Goal: Communication & Community: Ask a question

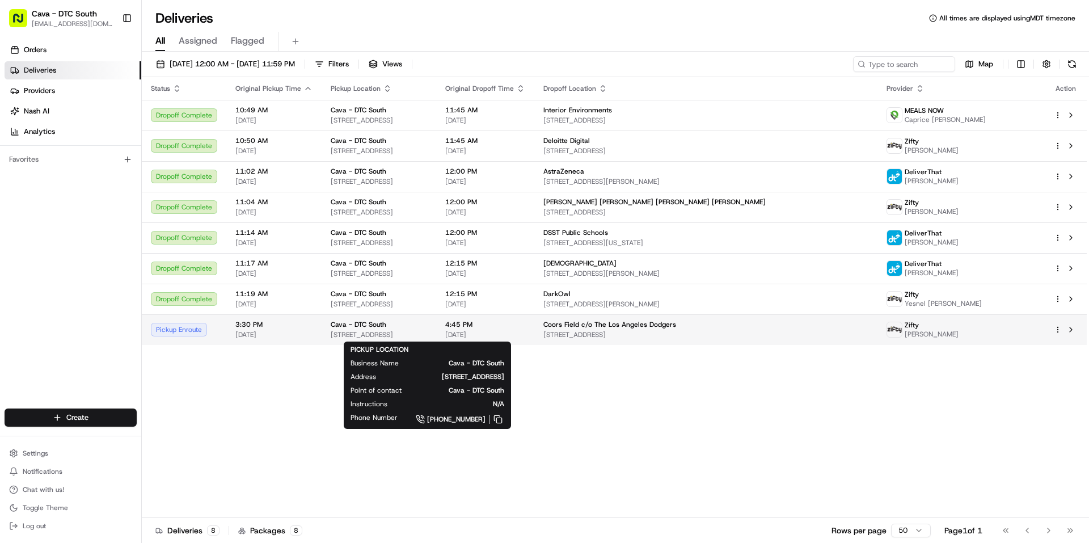
click at [354, 327] on span "Cava - DTC South" at bounding box center [359, 324] width 56 height 9
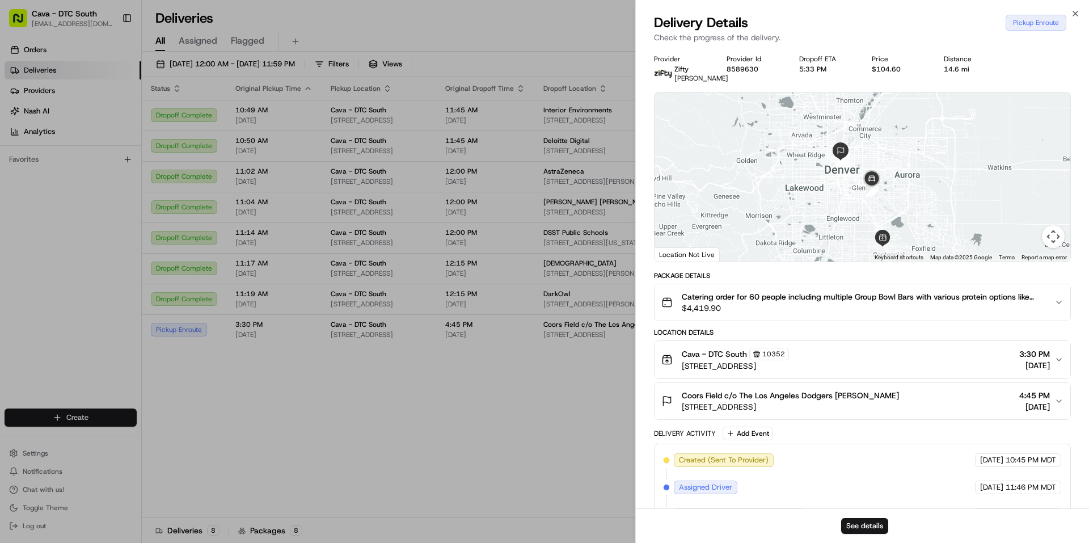
drag, startPoint x: 923, startPoint y: 183, endPoint x: 922, endPoint y: 210, distance: 27.8
click at [922, 210] on div at bounding box center [862, 176] width 416 height 169
click at [892, 196] on div at bounding box center [862, 176] width 416 height 169
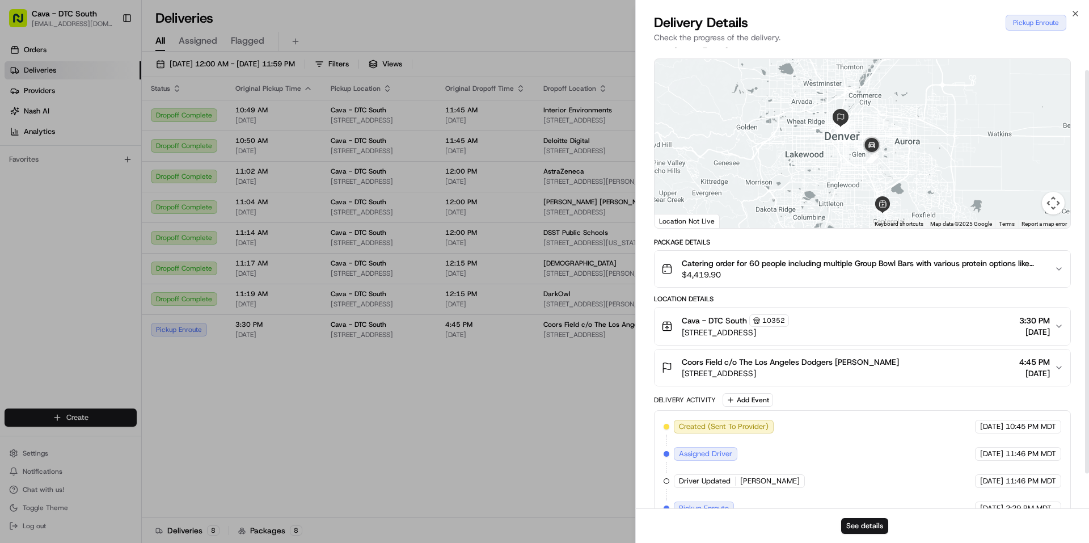
scroll to position [66, 0]
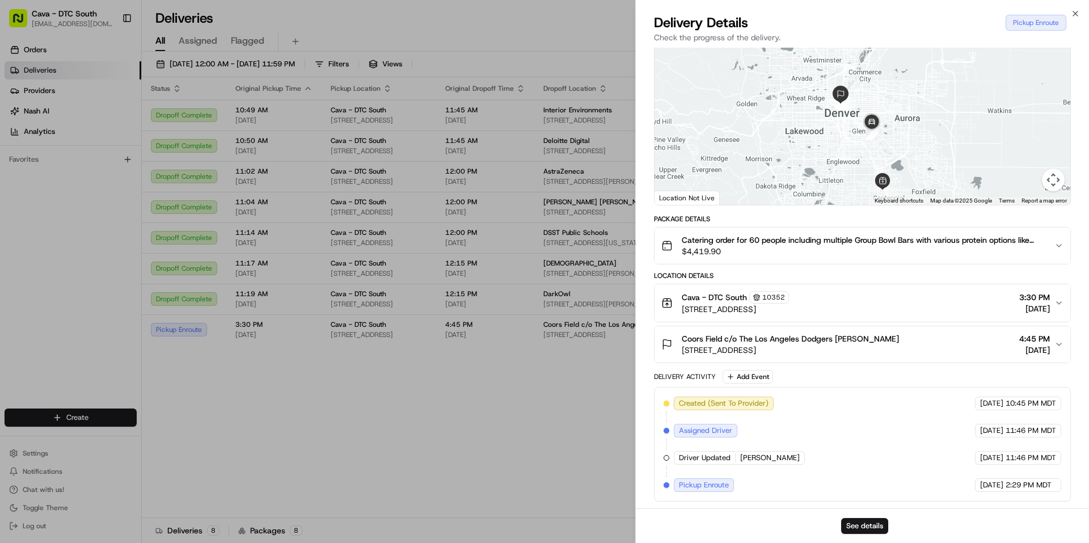
click at [1051, 173] on button "Map camera controls" at bounding box center [1053, 179] width 23 height 23
click at [1031, 122] on button "Zoom in" at bounding box center [1024, 123] width 23 height 23
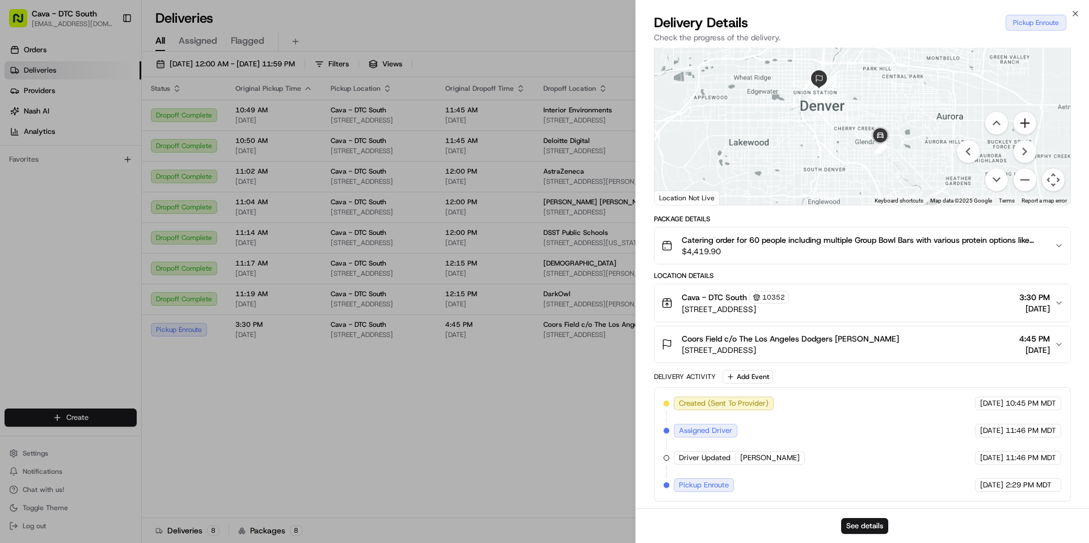
click at [1026, 120] on button "Zoom in" at bounding box center [1024, 123] width 23 height 23
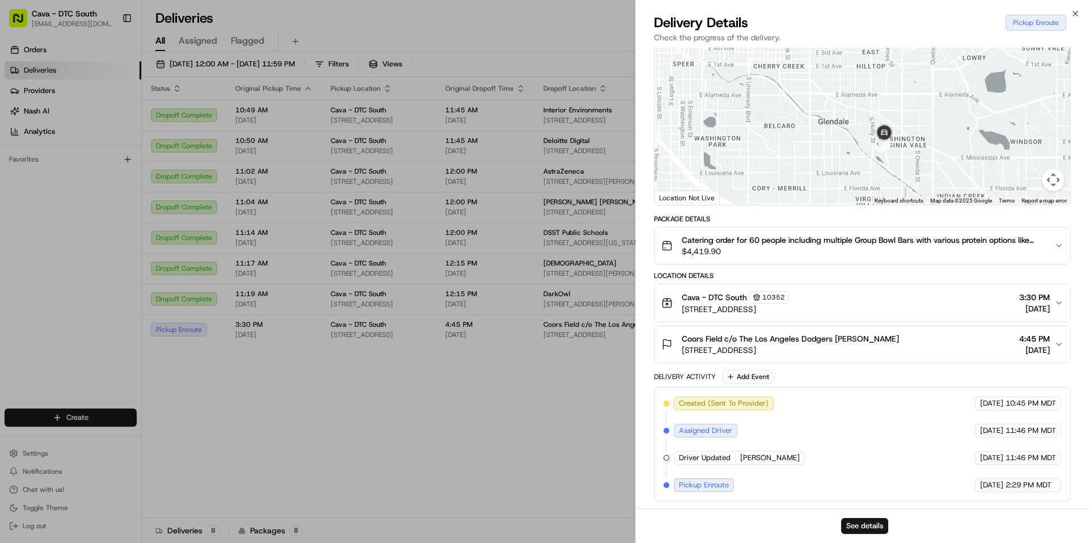
drag, startPoint x: 937, startPoint y: 153, endPoint x: 873, endPoint y: 40, distance: 129.3
click at [873, 40] on div "Delivery Details Pickup Enroute Check the progress of the delivery. Provider Zi…" at bounding box center [862, 278] width 453 height 529
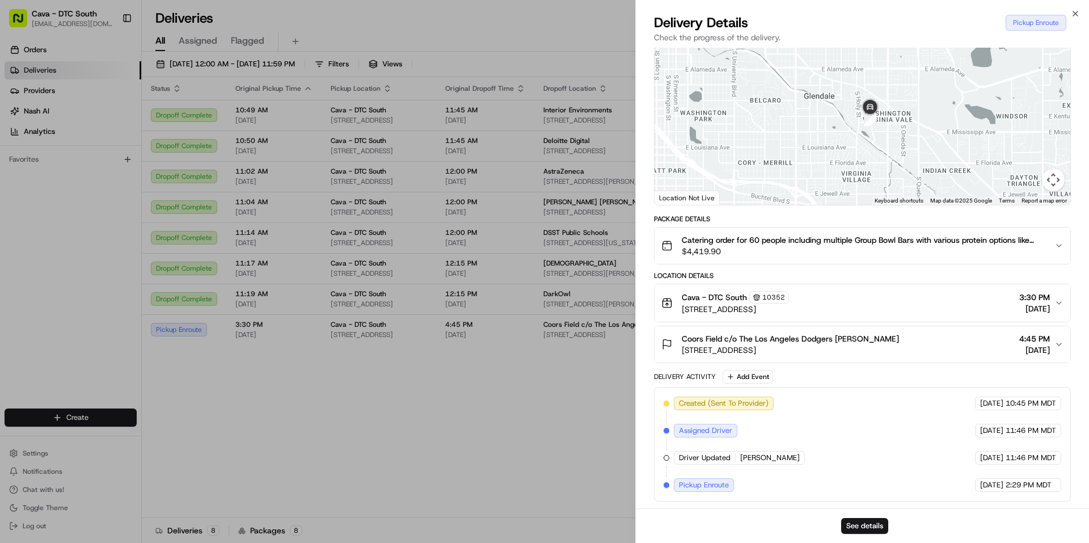
click at [1055, 179] on button "Map camera controls" at bounding box center [1053, 179] width 23 height 23
click at [1023, 128] on button "Zoom in" at bounding box center [1024, 123] width 23 height 23
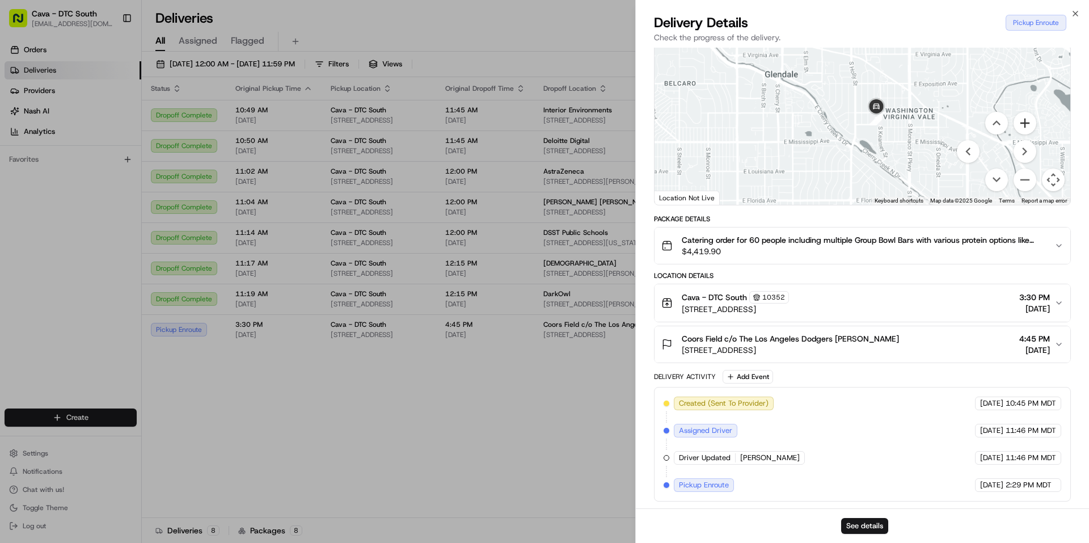
click at [1023, 128] on button "Zoom in" at bounding box center [1024, 123] width 23 height 23
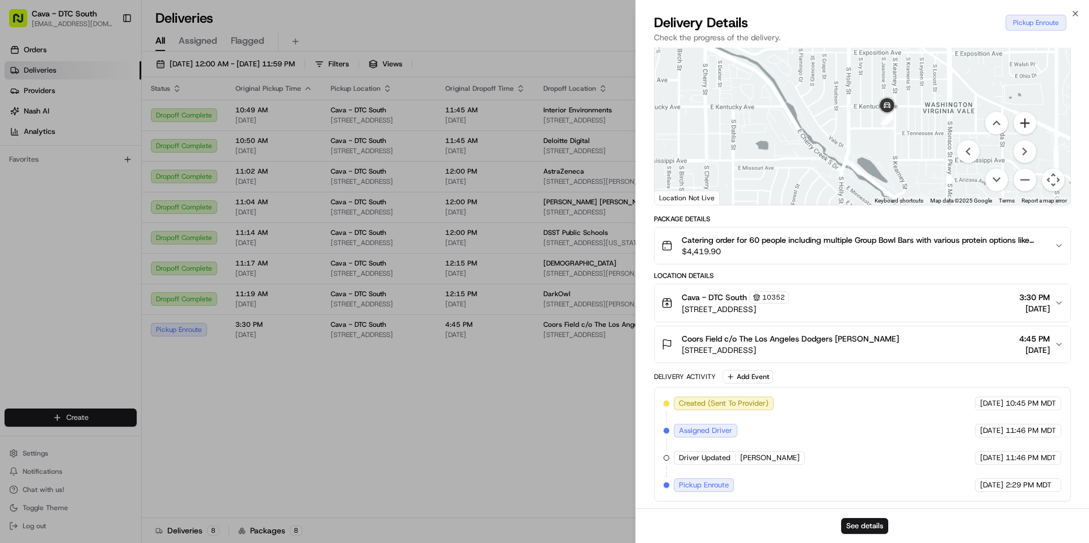
click at [1023, 128] on button "Zoom in" at bounding box center [1024, 123] width 23 height 23
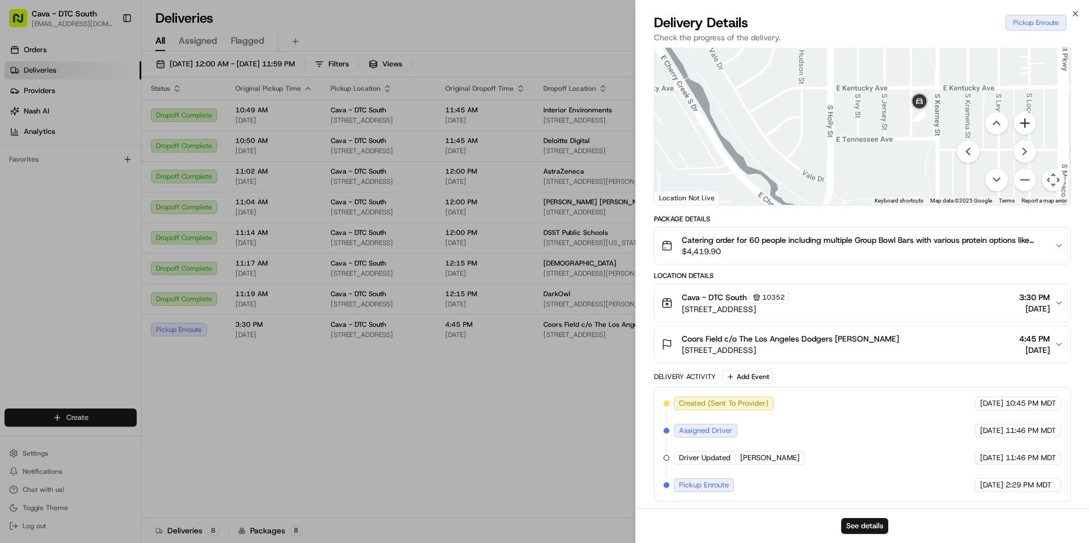
click at [1023, 128] on button "Zoom in" at bounding box center [1024, 123] width 23 height 23
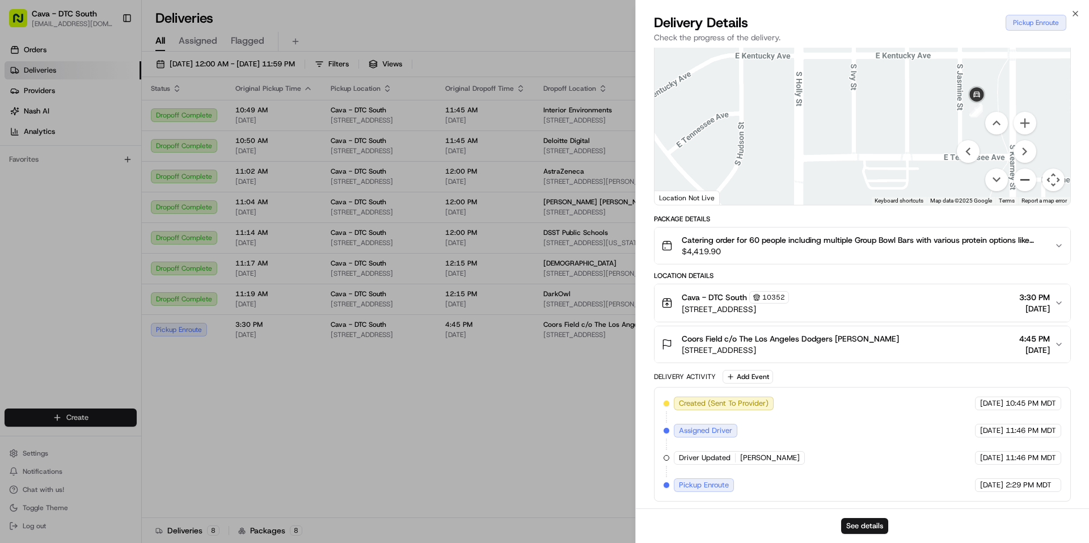
click at [1019, 180] on button "Zoom out" at bounding box center [1024, 179] width 23 height 23
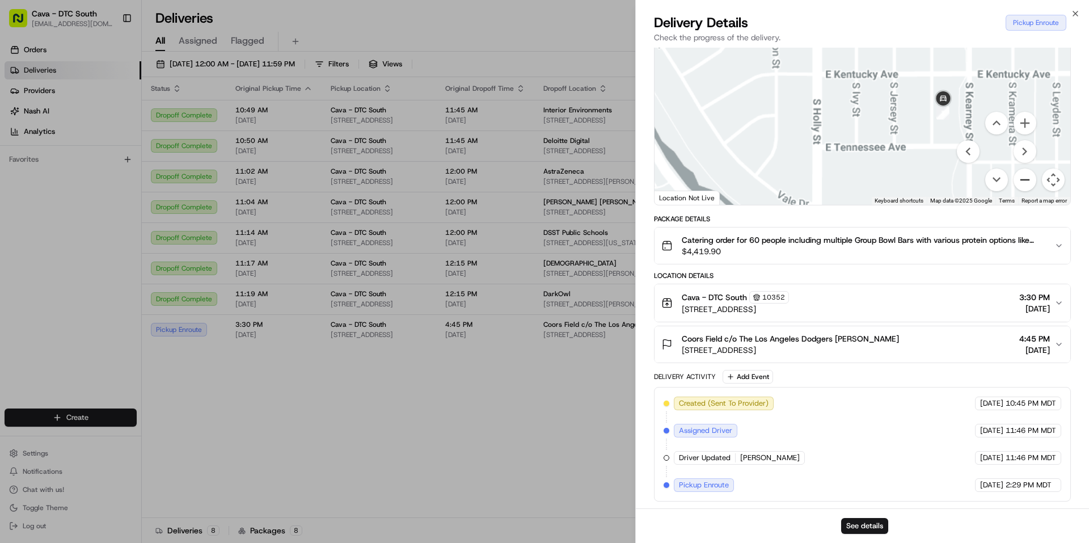
click at [1019, 180] on button "Zoom out" at bounding box center [1024, 179] width 23 height 23
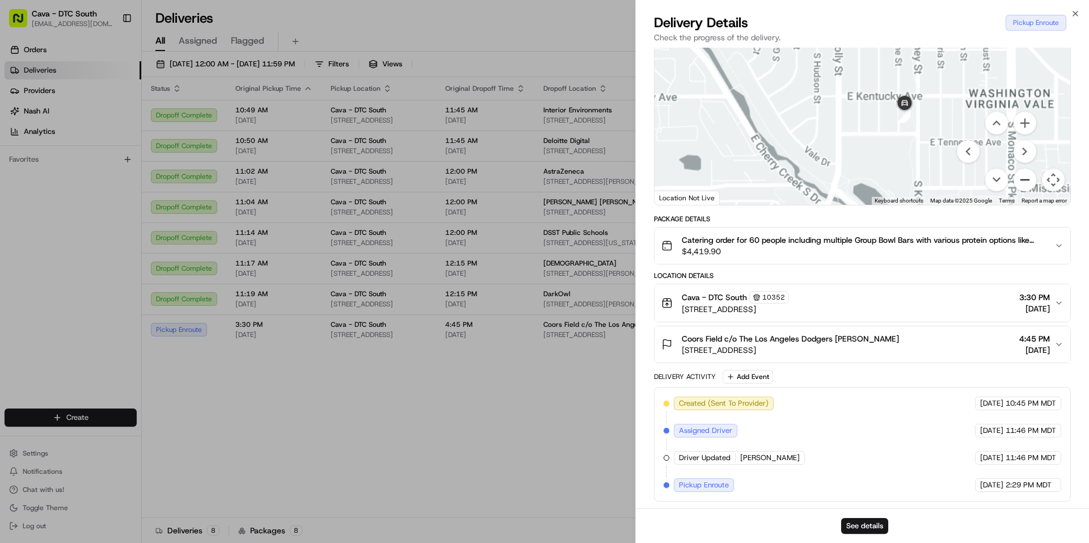
click at [1019, 180] on button "Zoom out" at bounding box center [1024, 179] width 23 height 23
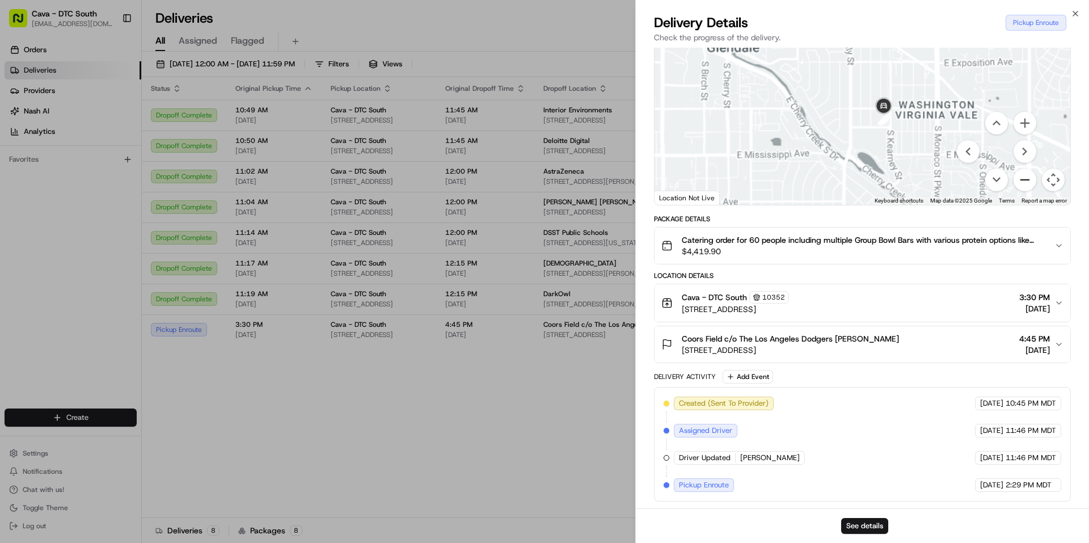
click at [1019, 180] on button "Zoom out" at bounding box center [1024, 179] width 23 height 23
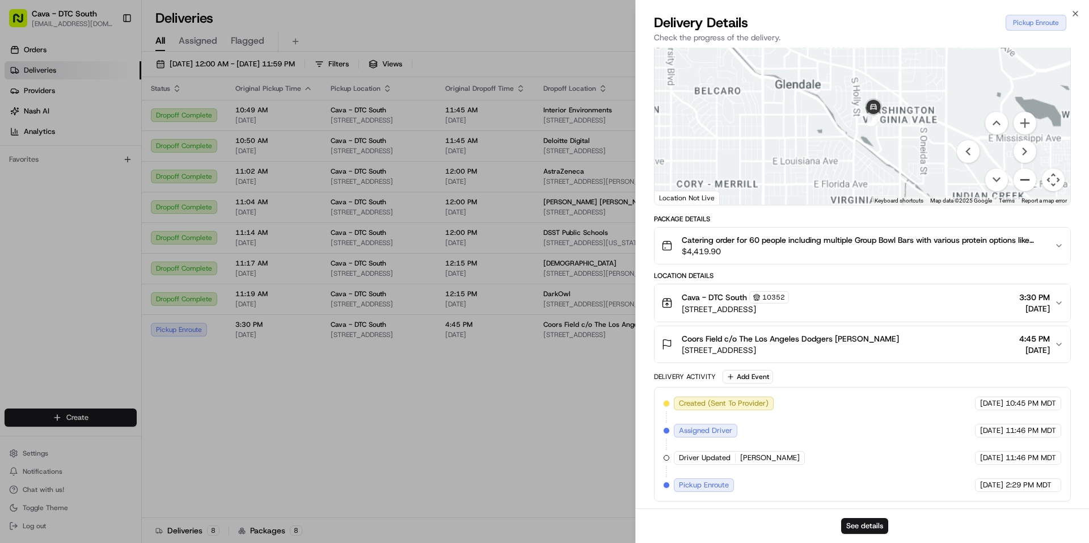
click at [1019, 180] on button "Zoom out" at bounding box center [1024, 179] width 23 height 23
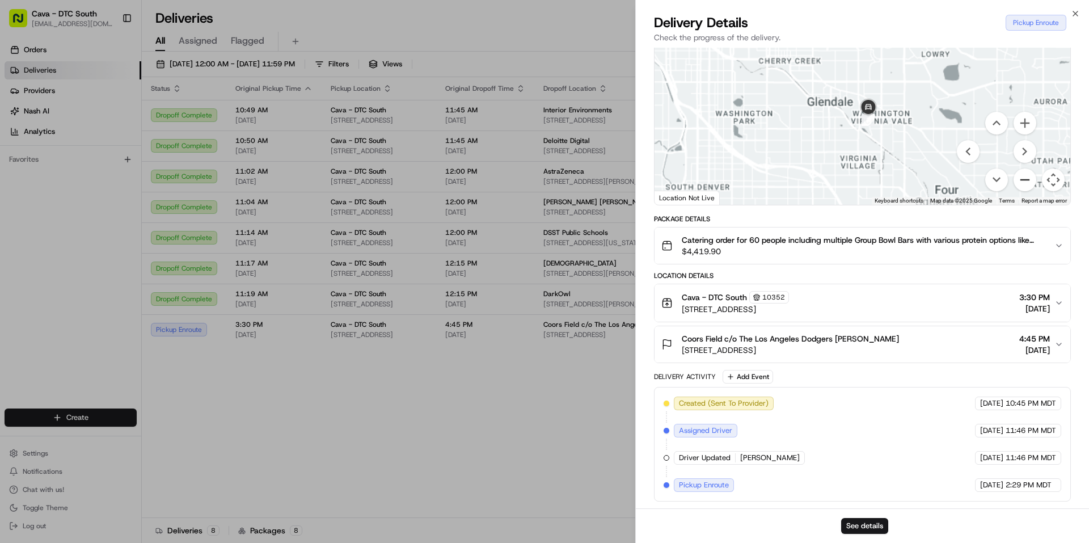
click at [1019, 180] on button "Zoom out" at bounding box center [1024, 179] width 23 height 23
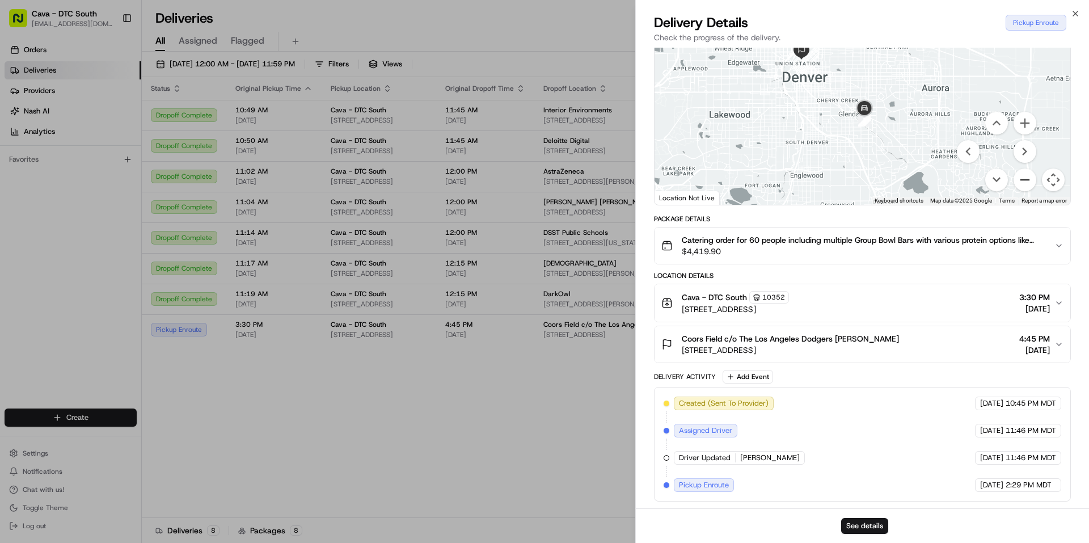
click at [1019, 180] on button "Zoom out" at bounding box center [1024, 179] width 23 height 23
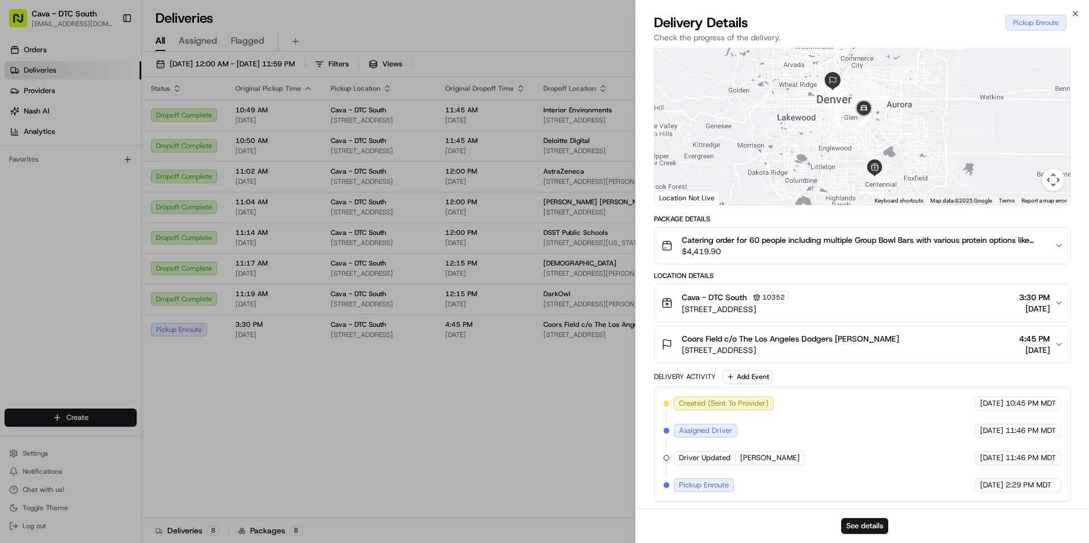
click at [693, 205] on div "← Move left → Move right ↑ Move up ↓ Move down + Zoom in - Zoom out Home Jump l…" at bounding box center [862, 120] width 417 height 170
click at [702, 194] on div "Location Not Live" at bounding box center [686, 198] width 65 height 14
click at [706, 196] on div "Location Not Live" at bounding box center [686, 198] width 65 height 14
click at [717, 202] on div "Location Not Live" at bounding box center [686, 198] width 65 height 14
click at [729, 213] on div "Provider Zifty [PERSON_NAME] Provider Id 8589630 Dropoff ETA 5:33 PM Price $104…" at bounding box center [862, 249] width 417 height 503
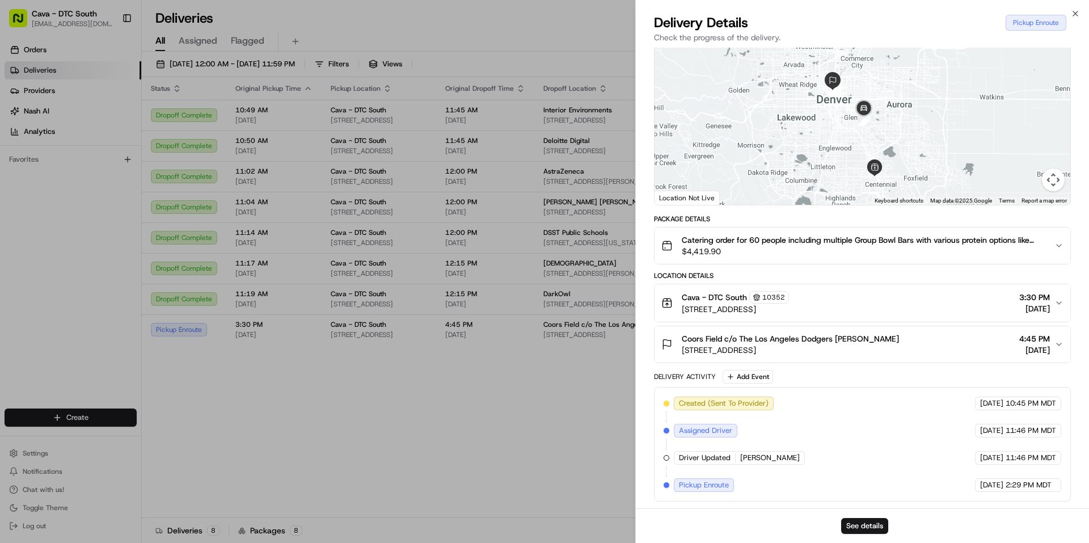
click at [727, 219] on div "Package Details" at bounding box center [862, 218] width 417 height 9
click at [735, 266] on div "Package Details Catering order for 60 people including multiple Group Bowl Bars…" at bounding box center [862, 357] width 417 height 287
click at [740, 33] on p "Check the progress of the delivery." at bounding box center [862, 37] width 417 height 11
click at [765, 36] on p "Check the progress of the delivery." at bounding box center [862, 37] width 417 height 11
click at [1017, 18] on div "Pickup Enroute" at bounding box center [1035, 23] width 61 height 16
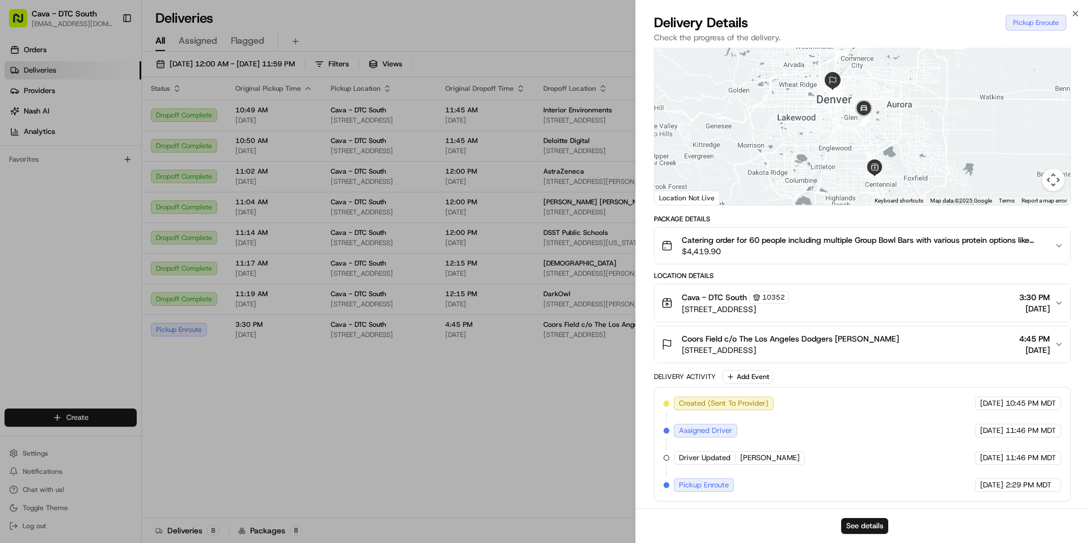
click at [705, 37] on p "Check the progress of the delivery." at bounding box center [862, 37] width 417 height 11
click at [697, 194] on div "Location Not Live" at bounding box center [686, 198] width 65 height 14
click at [796, 116] on div at bounding box center [862, 120] width 416 height 169
click at [922, 116] on div at bounding box center [862, 120] width 416 height 169
click at [835, 271] on div "Location Details" at bounding box center [862, 275] width 417 height 9
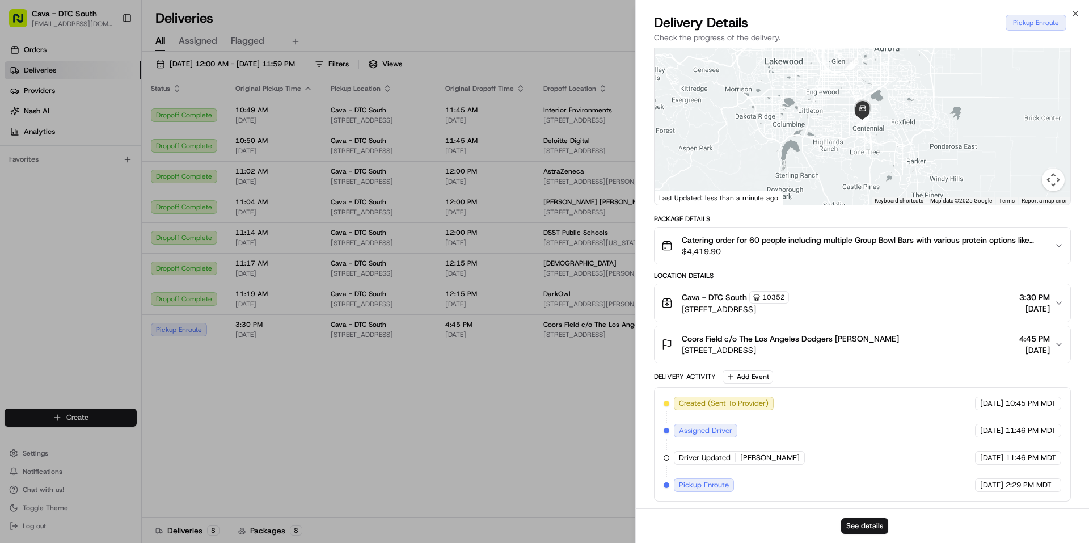
click at [912, 118] on div at bounding box center [862, 120] width 416 height 169
click at [1053, 174] on button "Map camera controls" at bounding box center [1053, 179] width 23 height 23
click at [1024, 118] on button "Zoom in" at bounding box center [1024, 123] width 23 height 23
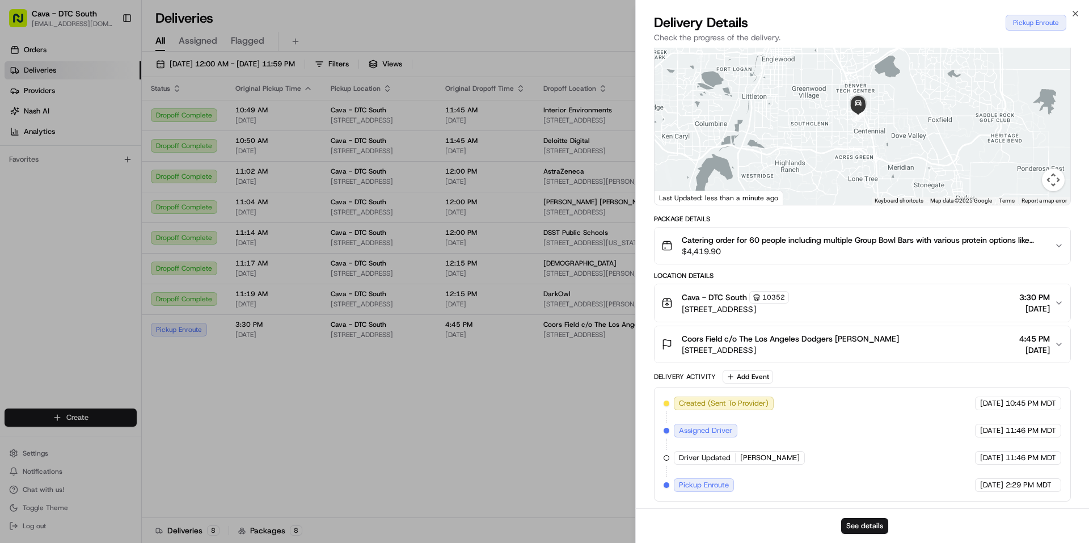
drag, startPoint x: 935, startPoint y: 133, endPoint x: 931, endPoint y: 128, distance: 6.8
click at [931, 128] on div at bounding box center [862, 120] width 416 height 169
click at [1050, 176] on button "Map camera controls" at bounding box center [1053, 179] width 23 height 23
click at [1024, 125] on button "Zoom in" at bounding box center [1024, 123] width 23 height 23
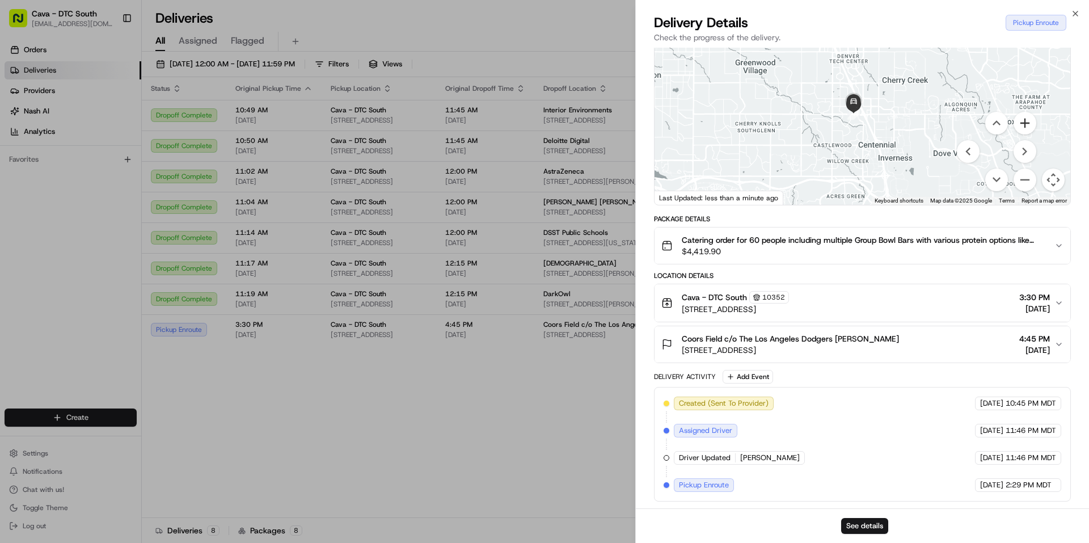
click at [1024, 125] on button "Zoom in" at bounding box center [1024, 123] width 23 height 23
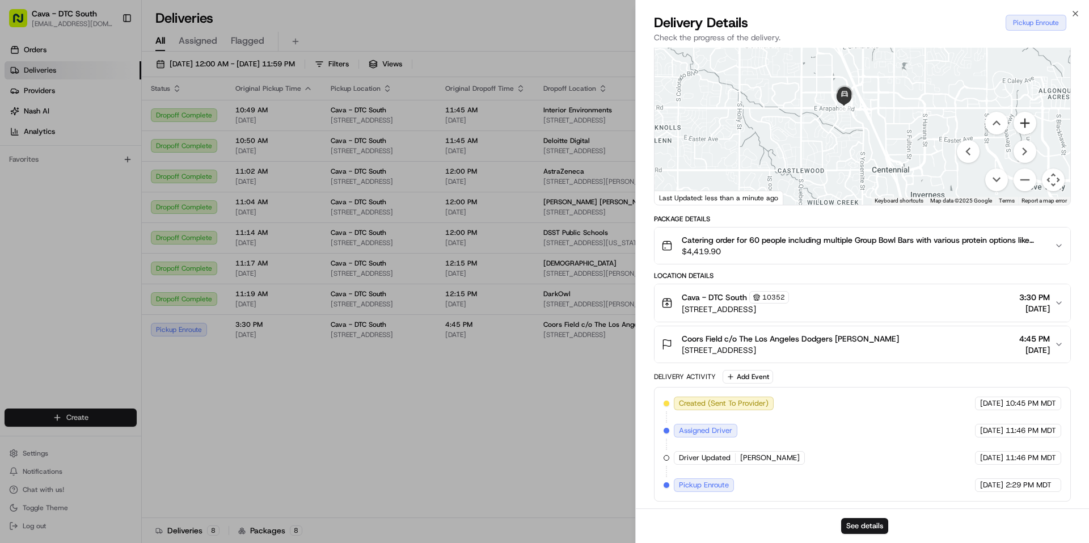
click at [1024, 125] on button "Zoom in" at bounding box center [1024, 123] width 23 height 23
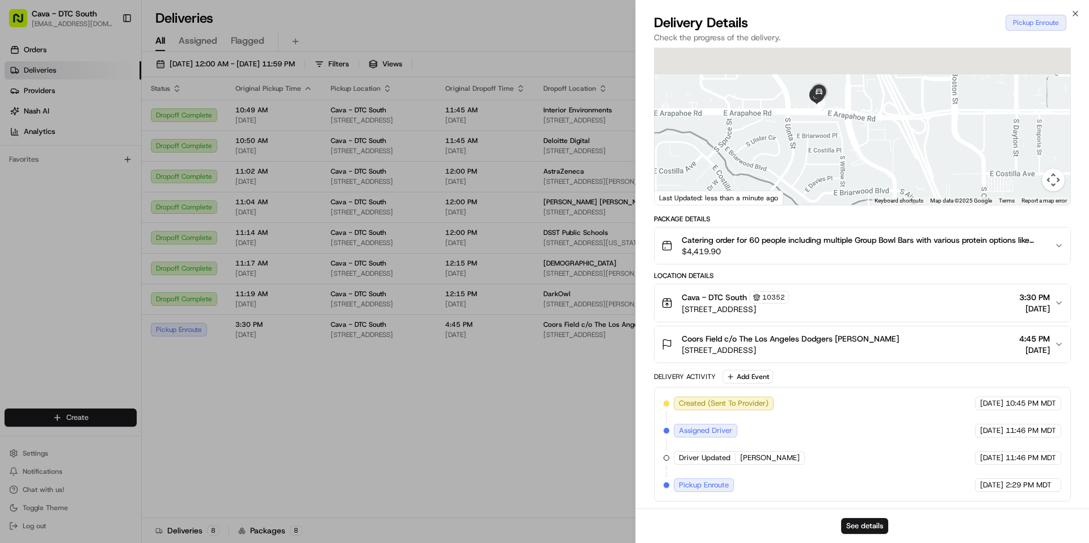
drag, startPoint x: 812, startPoint y: 81, endPoint x: 879, endPoint y: 164, distance: 106.4
click at [879, 164] on div at bounding box center [862, 120] width 416 height 169
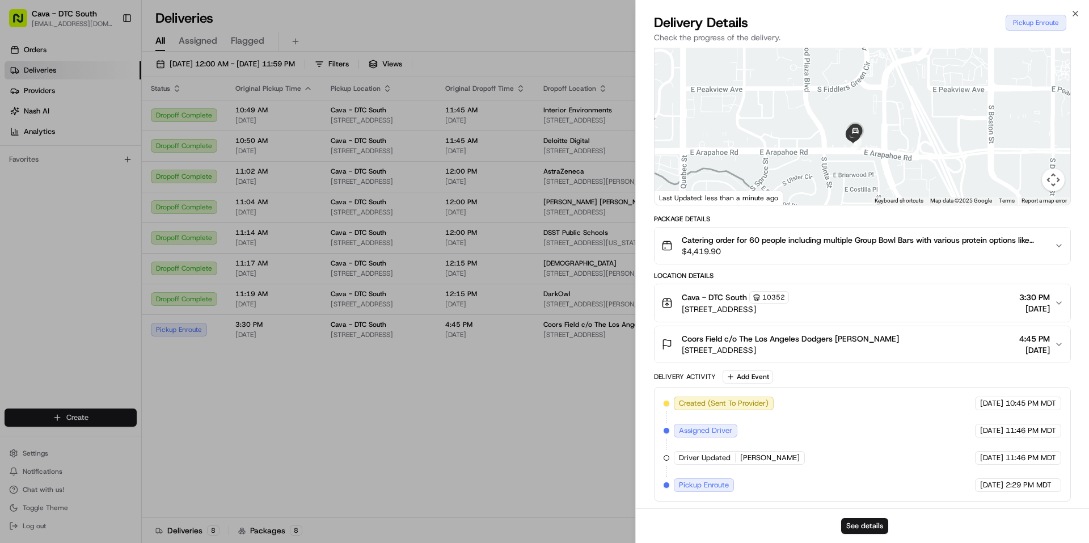
click at [1052, 177] on button "Map camera controls" at bounding box center [1053, 179] width 23 height 23
click at [1027, 121] on button "Zoom in" at bounding box center [1024, 123] width 23 height 23
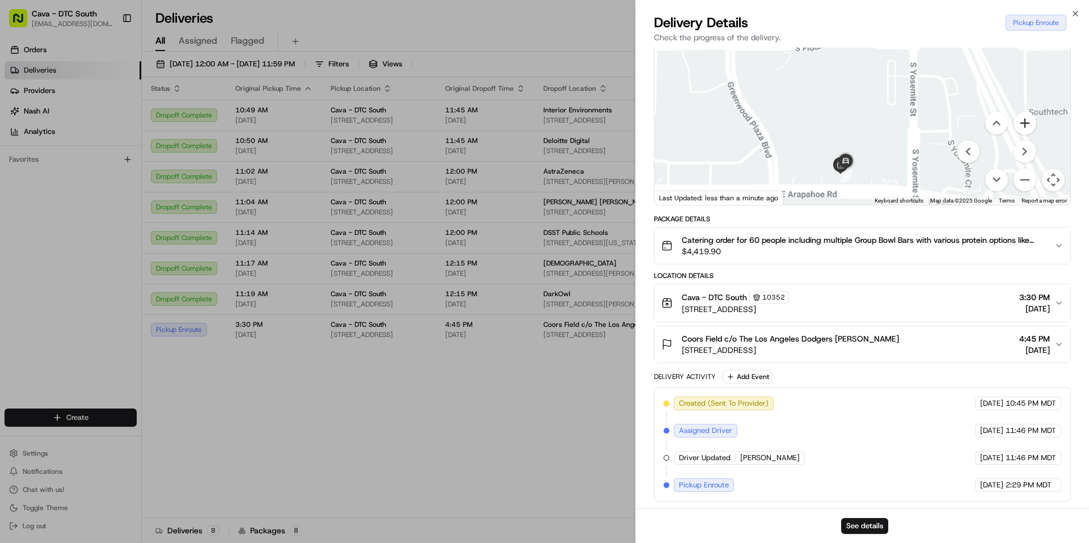
click at [1027, 121] on button "Zoom in" at bounding box center [1024, 123] width 23 height 23
drag, startPoint x: 933, startPoint y: 147, endPoint x: 993, endPoint y: 3, distance: 156.0
click at [993, 3] on div "Close Delivery Details Pickup Enroute Check the progress of the delivery. Provi…" at bounding box center [862, 271] width 454 height 543
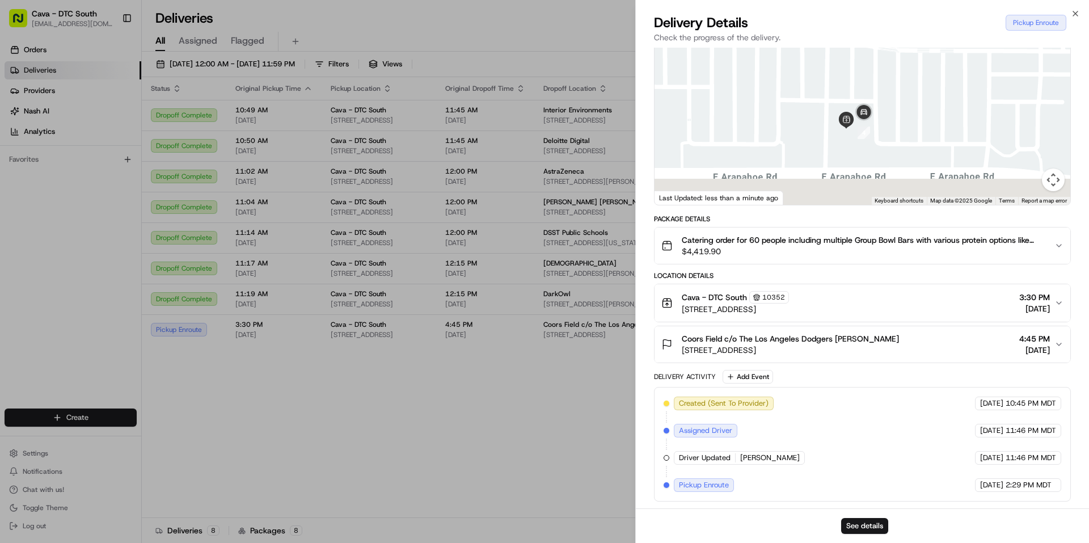
drag, startPoint x: 933, startPoint y: 132, endPoint x: 810, endPoint y: 112, distance: 124.7
click at [932, 86] on div at bounding box center [862, 120] width 416 height 169
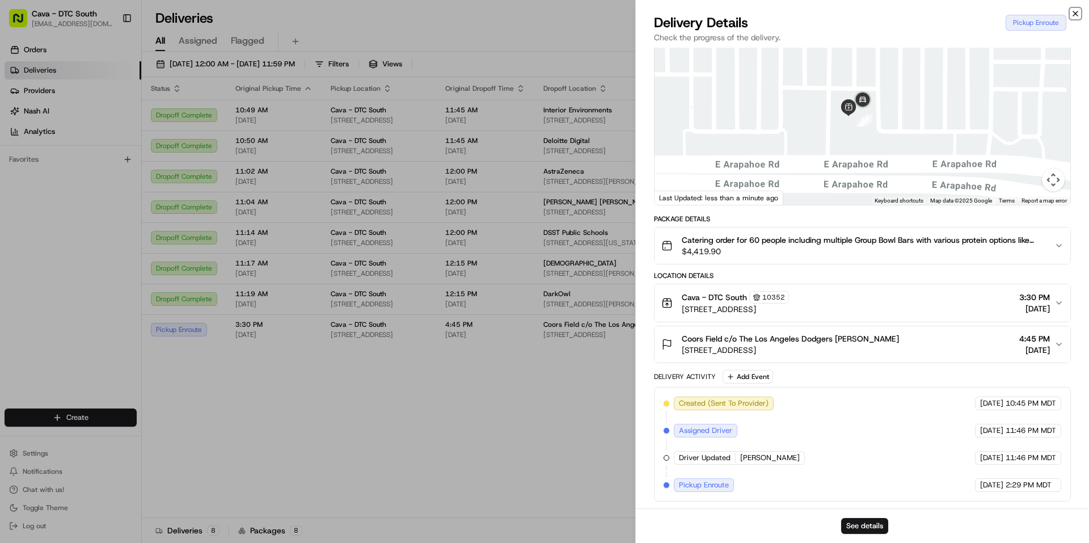
click at [1077, 12] on icon "button" at bounding box center [1074, 13] width 9 height 9
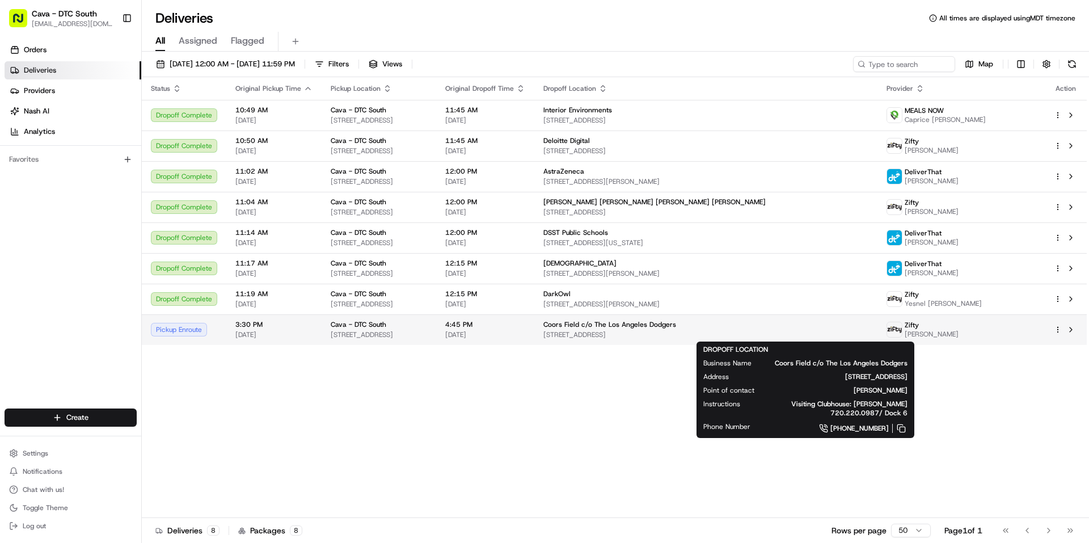
click at [732, 337] on span "[STREET_ADDRESS]" at bounding box center [705, 334] width 324 height 9
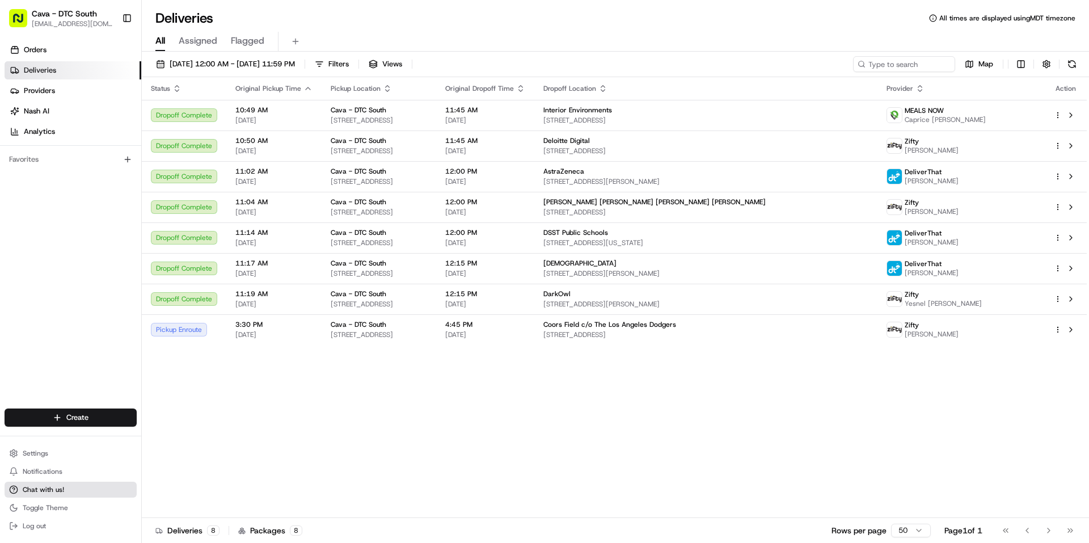
click at [82, 486] on button "Chat with us!" at bounding box center [71, 489] width 132 height 16
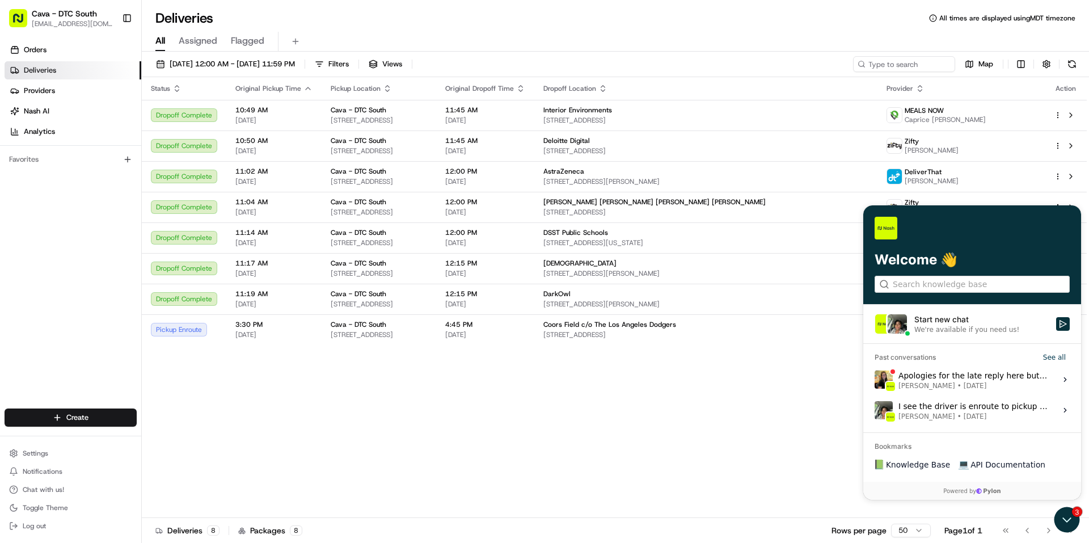
click at [1073, 318] on label "Start new chat We're available if you need us!" at bounding box center [972, 323] width 218 height 39
click at [1069, 318] on button "Start new chat We're available if you need us!" at bounding box center [1063, 324] width 14 height 14
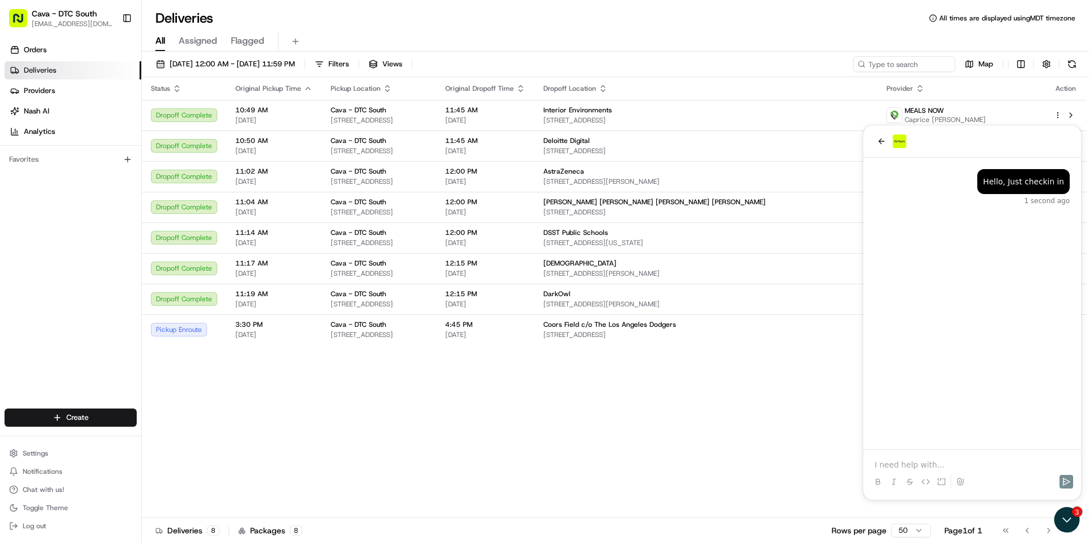
click at [915, 460] on p at bounding box center [971, 464] width 195 height 11
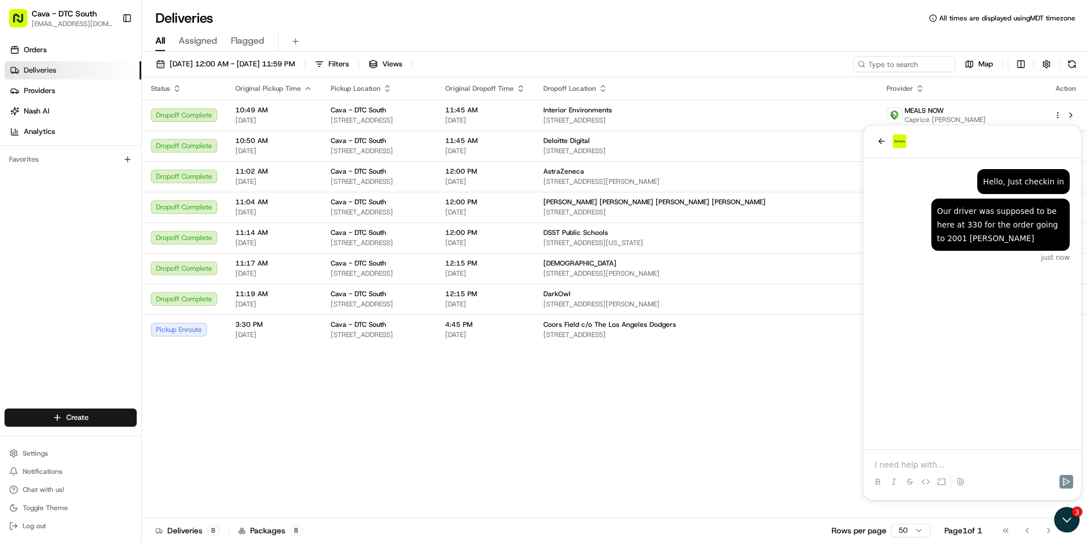
click at [763, 395] on div "Status Original Pickup Time Pickup Location Original Dropoff Time Dropoff Locat…" at bounding box center [614, 297] width 945 height 441
click at [737, 424] on div "Status Original Pickup Time Pickup Location Original Dropoff Time Dropoff Locat…" at bounding box center [614, 297] width 945 height 441
click at [639, 451] on div "Status Original Pickup Time Pickup Location Original Dropoff Time Dropoff Locat…" at bounding box center [614, 297] width 945 height 441
drag, startPoint x: 879, startPoint y: 139, endPoint x: 1700, endPoint y: 298, distance: 836.3
click at [879, 139] on icon "back" at bounding box center [881, 141] width 9 height 9
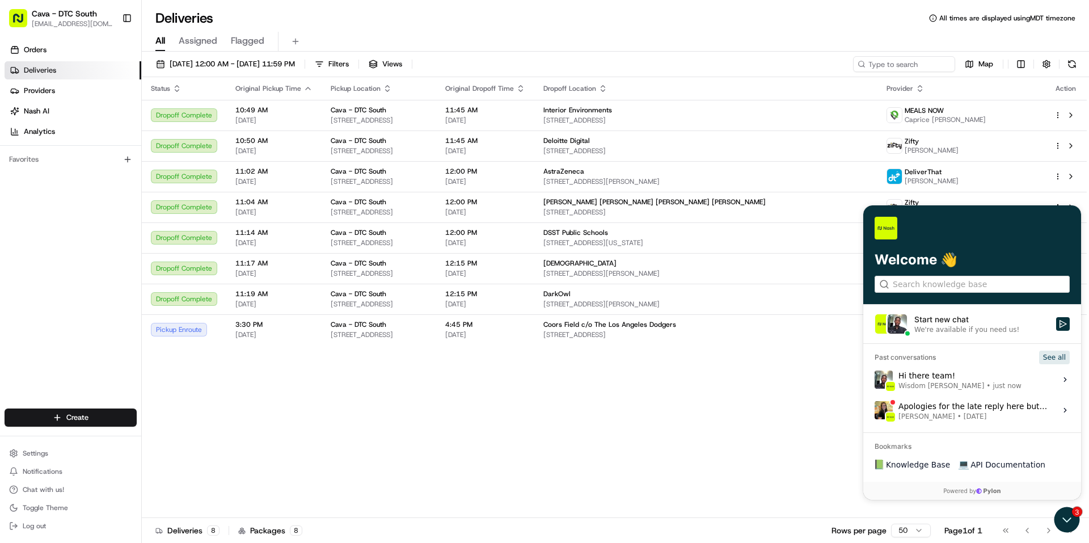
click at [1061, 359] on button "See all" at bounding box center [1054, 357] width 31 height 14
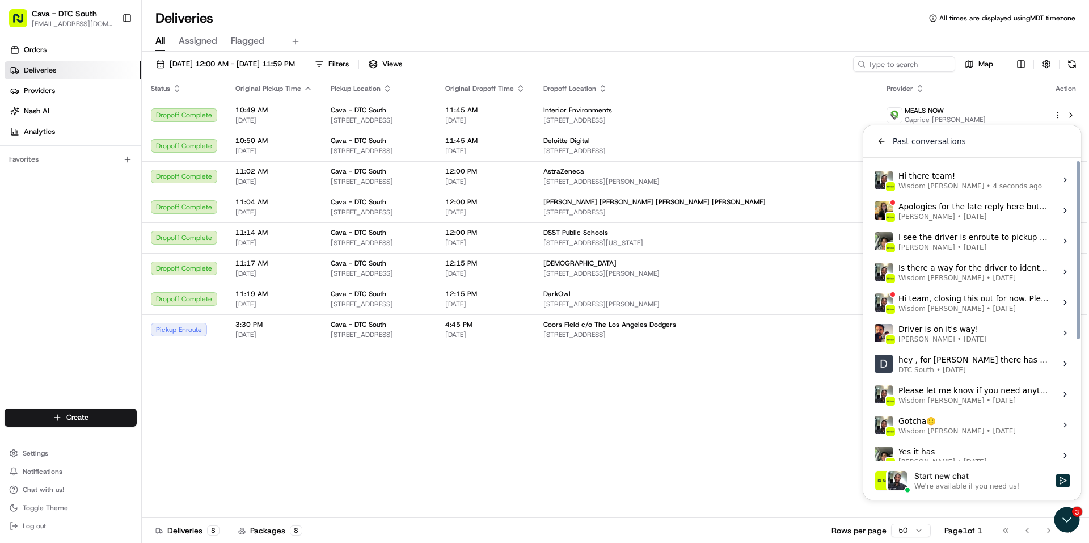
click at [992, 185] on span "4 seconds ago" at bounding box center [1016, 185] width 49 height 9
click at [874, 180] on button "View issue" at bounding box center [874, 180] width 1 height 1
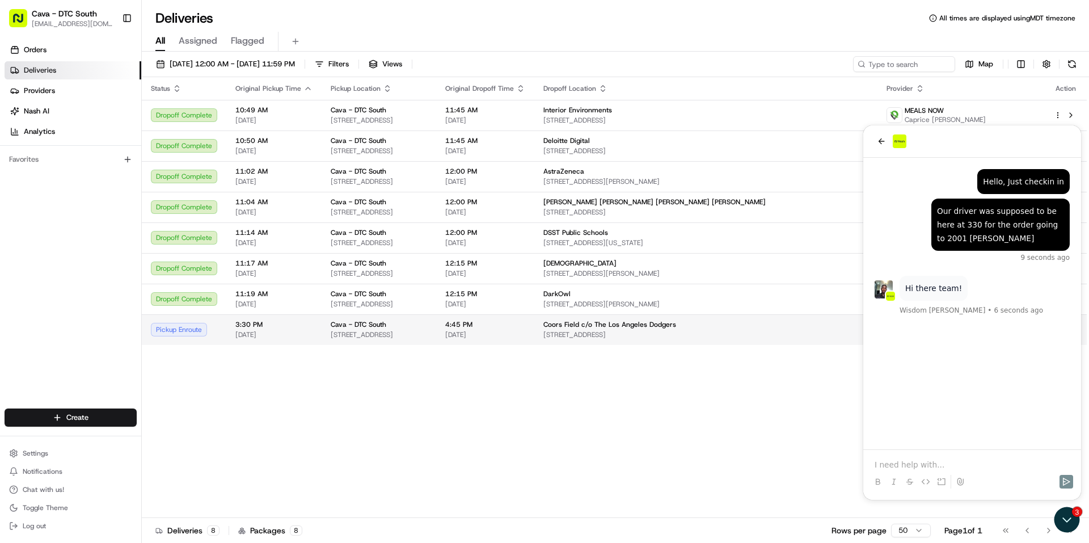
click at [708, 331] on span "[STREET_ADDRESS]" at bounding box center [705, 334] width 324 height 9
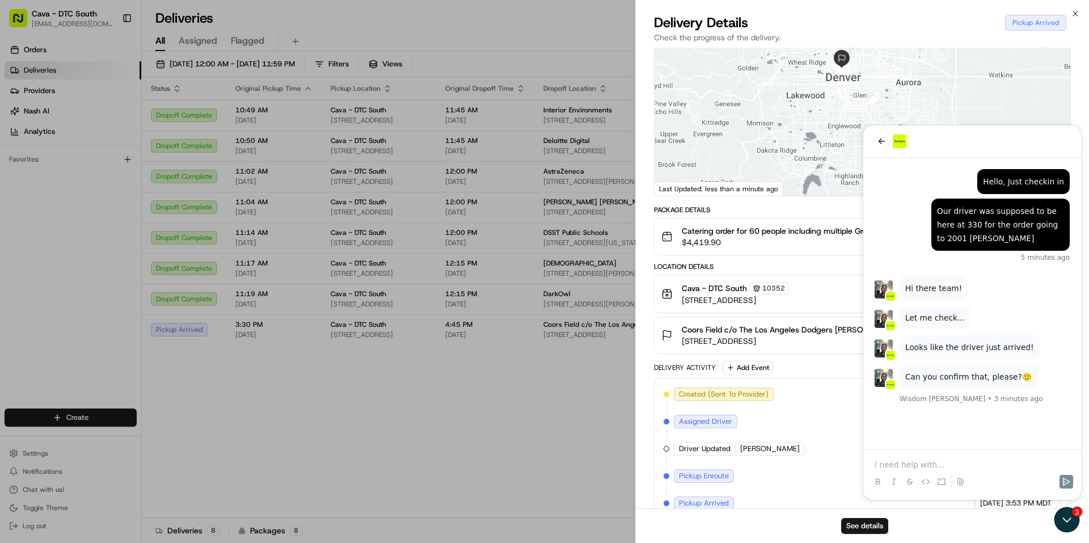
click at [925, 467] on div "Created (Sent To Provider) Zifty [DATE] 10:45 PM MDT Assigned Driver Zifty [DAT…" at bounding box center [861, 448] width 397 height 122
click at [913, 458] on div "Created (Sent To Provider) Zifty [DATE] 10:45 PM MDT Assigned Driver Zifty [DAT…" at bounding box center [861, 448] width 397 height 122
click at [980, 454] on span "[DATE]" at bounding box center [991, 448] width 23 height 10
click at [934, 460] on div "Created (Sent To Provider) Zifty [DATE] 10:45 PM MDT Assigned Driver Zifty [DAT…" at bounding box center [861, 448] width 397 height 122
click at [935, 452] on div "Created (Sent To Provider) Zifty [DATE] 10:45 PM MDT Assigned Driver Zifty [DAT…" at bounding box center [861, 448] width 397 height 122
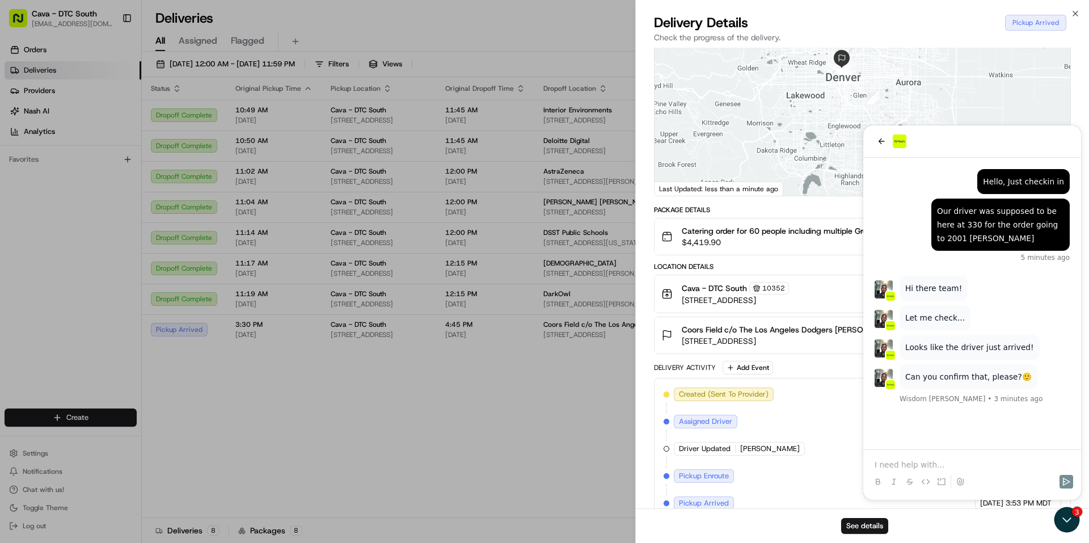
drag, startPoint x: 997, startPoint y: 455, endPoint x: 1004, endPoint y: 460, distance: 7.7
click at [998, 454] on span "[DATE]" at bounding box center [991, 448] width 23 height 10
click at [1005, 454] on span "11:46 PM MDT" at bounding box center [1030, 448] width 50 height 10
click at [882, 465] on div "Created (Sent To Provider) Zifty [DATE] 10:45 PM MDT Assigned Driver Zifty [DAT…" at bounding box center [861, 448] width 397 height 122
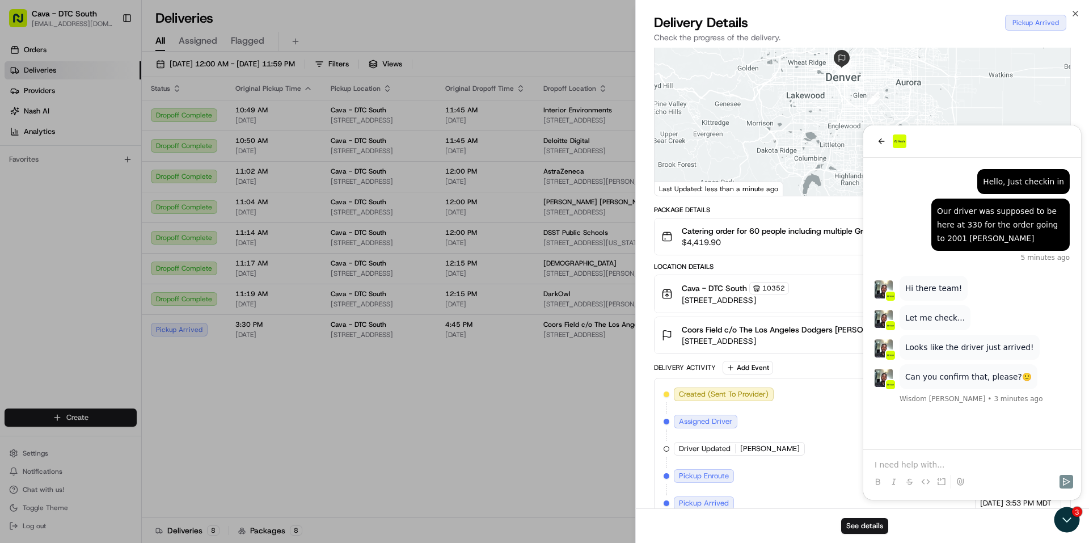
click at [883, 465] on div "Created (Sent To Provider) Zifty [DATE] 10:45 PM MDT Assigned Driver Zifty [DAT…" at bounding box center [861, 448] width 397 height 122
click at [880, 145] on img at bounding box center [884, 143] width 23 height 23
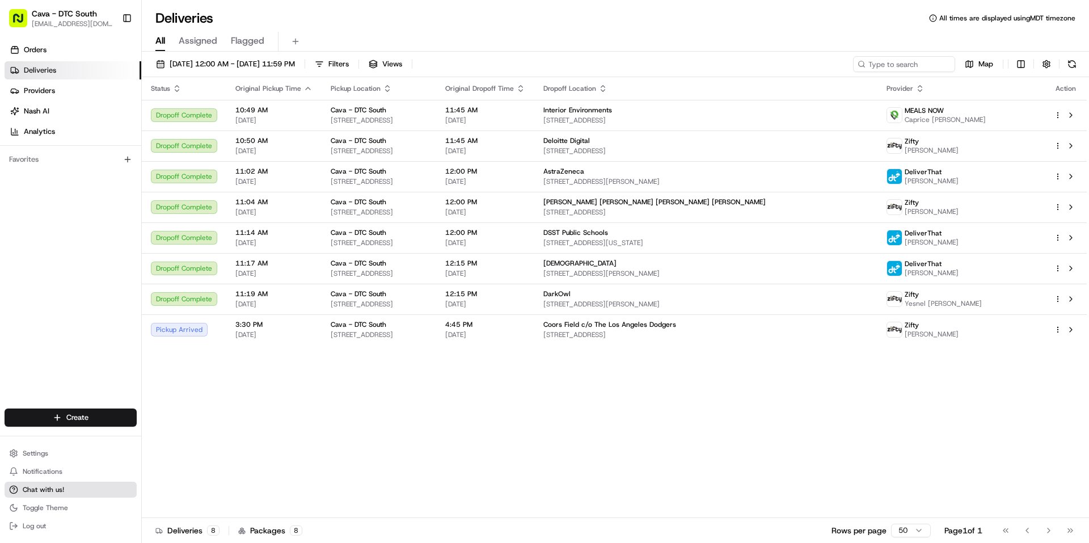
click at [32, 487] on span "Chat with us!" at bounding box center [43, 489] width 41 height 9
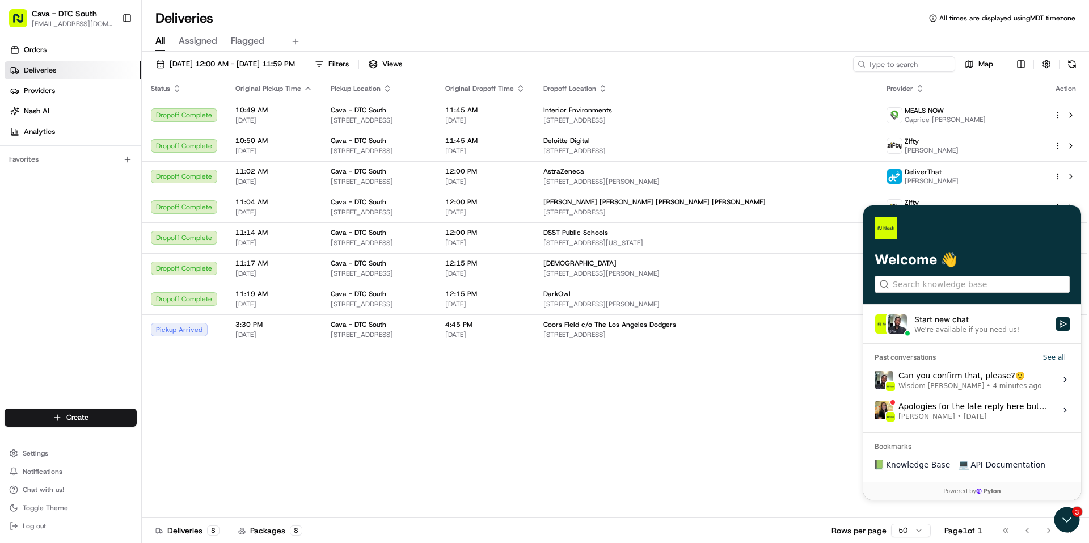
click at [992, 386] on span "4 minutes ago" at bounding box center [1016, 385] width 49 height 9
click at [874, 380] on button "View issue" at bounding box center [874, 379] width 1 height 1
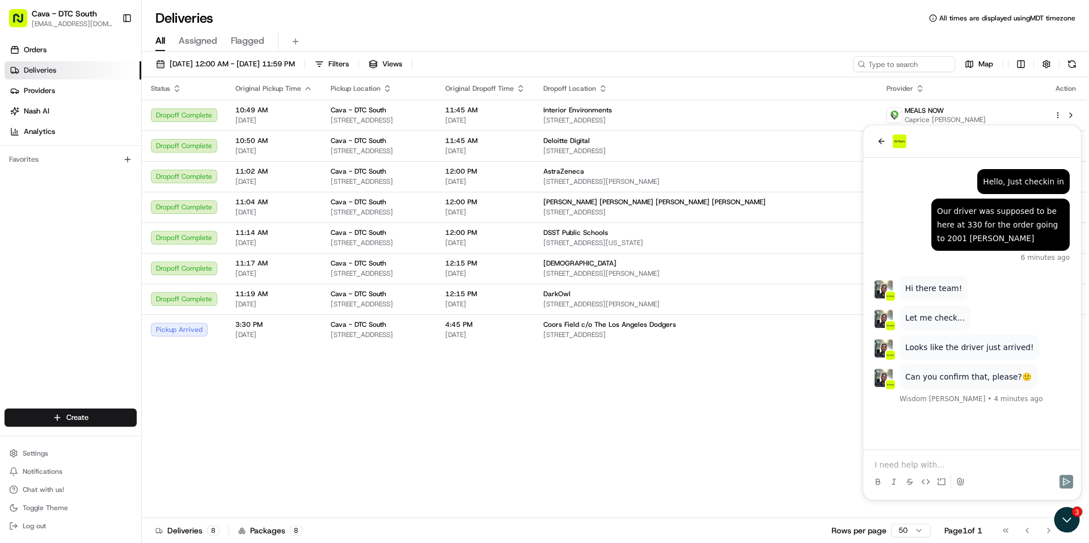
click at [903, 459] on p at bounding box center [971, 464] width 195 height 11
click at [1068, 476] on button "Send" at bounding box center [1066, 482] width 14 height 14
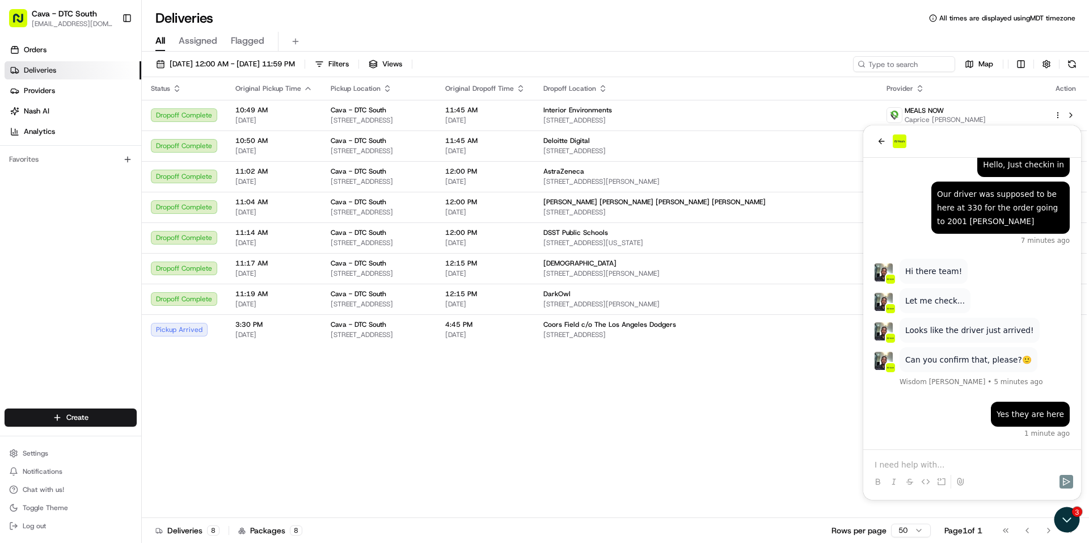
scroll to position [26, 0]
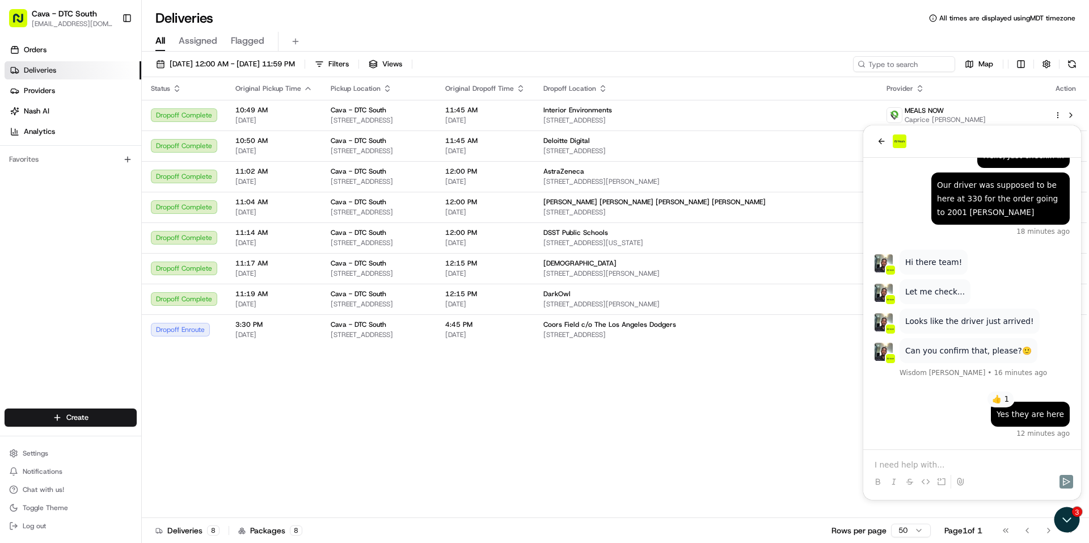
click at [552, 401] on div "Status Original Pickup Time Pickup Location Original Dropoff Time Dropoff Locat…" at bounding box center [614, 297] width 945 height 441
drag, startPoint x: 678, startPoint y: 405, endPoint x: 716, endPoint y: 387, distance: 41.3
click at [679, 405] on div "Status Original Pickup Time Pickup Location Original Dropoff Time Dropoff Locat…" at bounding box center [614, 297] width 945 height 441
click at [888, 138] on div at bounding box center [971, 141] width 195 height 14
click at [882, 139] on icon "back" at bounding box center [881, 141] width 9 height 9
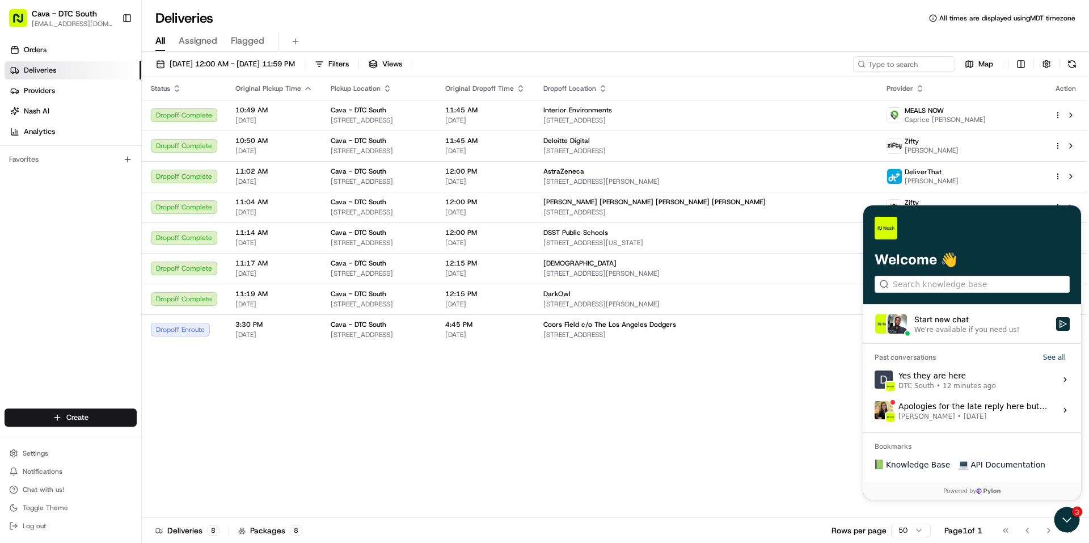
click at [729, 406] on div "Status Original Pickup Time Pickup Location Original Dropoff Time Dropoff Locat…" at bounding box center [614, 297] width 945 height 441
click at [1060, 516] on icon "Open customer support" at bounding box center [1066, 519] width 28 height 28
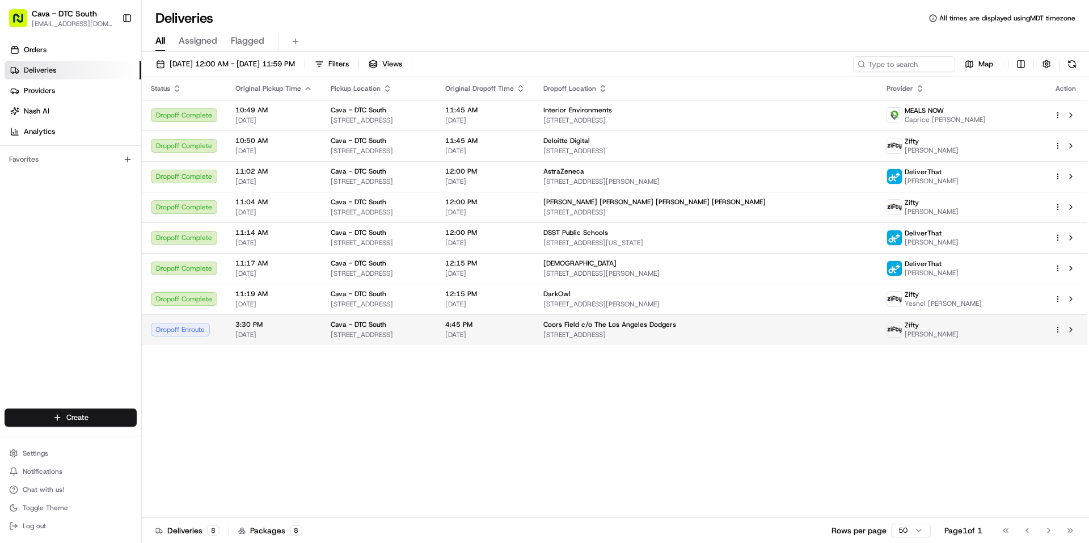
click at [676, 325] on span "Coors Field c/o The Los Angeles Dodgers" at bounding box center [609, 324] width 133 height 9
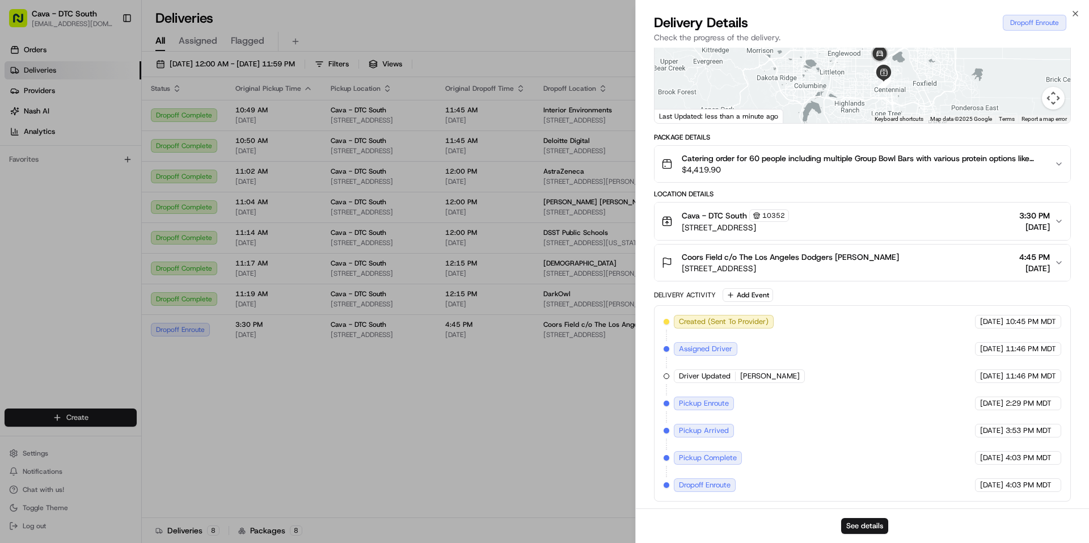
scroll to position [0, 0]
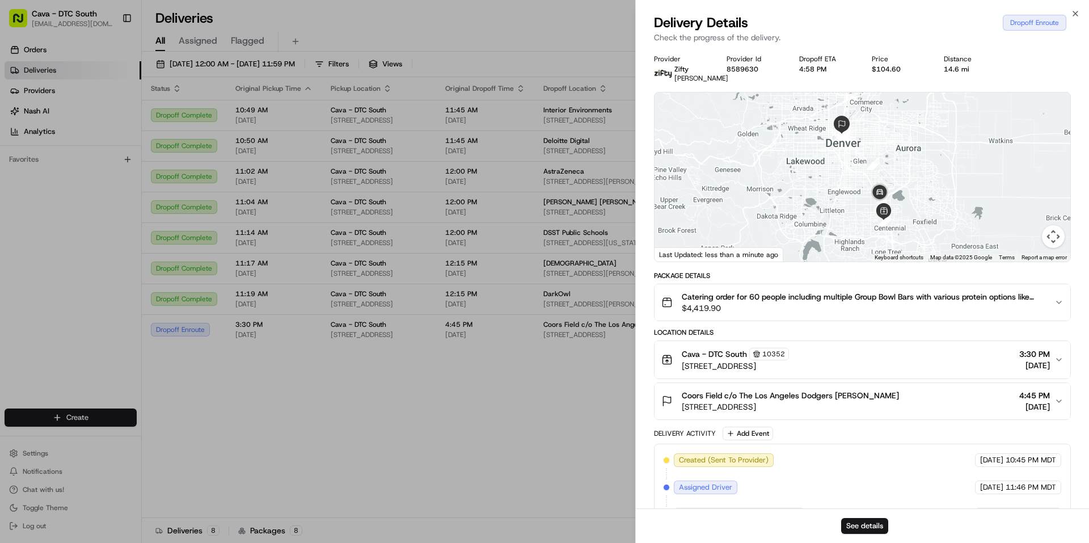
click at [792, 412] on span "[STREET_ADDRESS]" at bounding box center [789, 406] width 217 height 11
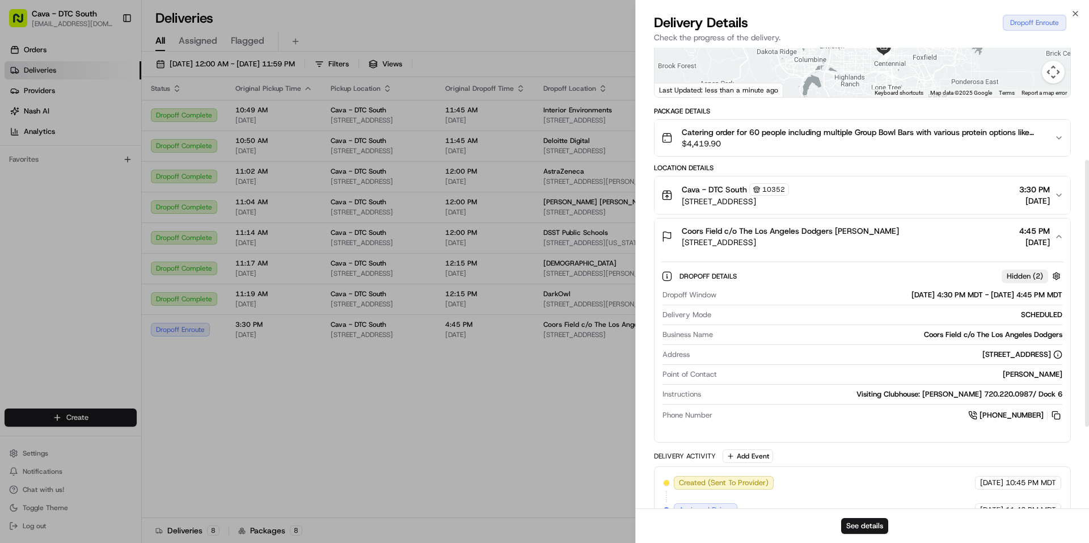
scroll to position [335, 0]
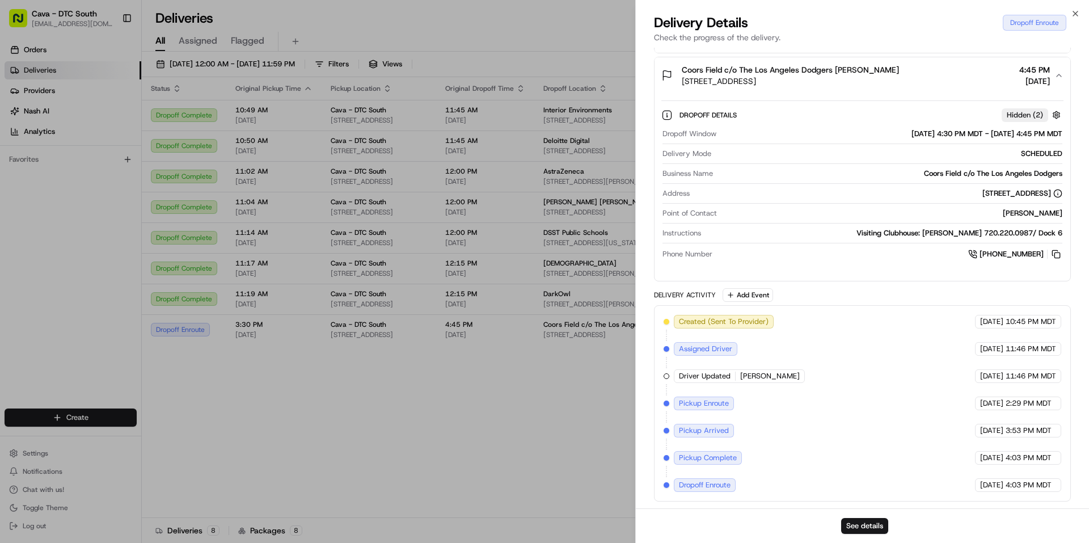
click at [1074, 7] on div "Close Delivery Details Dropoff Enroute Check the progress of the delivery. Prov…" at bounding box center [862, 271] width 454 height 543
click at [1073, 10] on icon "button" at bounding box center [1074, 13] width 9 height 9
